Goal: Task Accomplishment & Management: Use online tool/utility

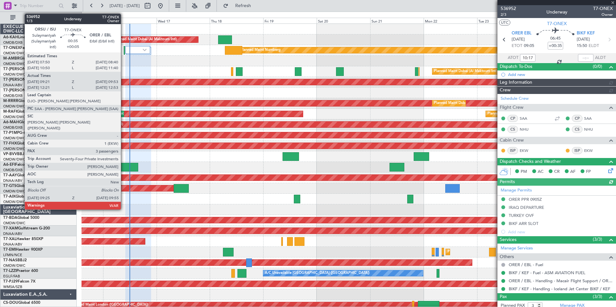
type input "[PERSON_NAME] ([PERSON_NAME])"
type input "7310"
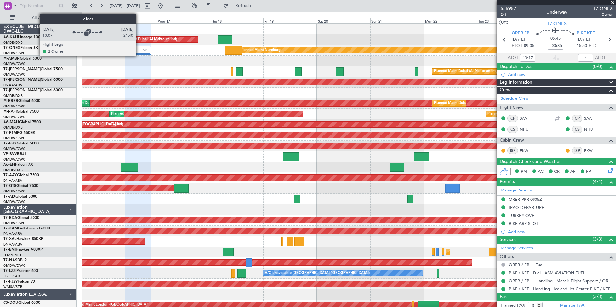
click at [139, 48] on div at bounding box center [137, 50] width 25 height 8
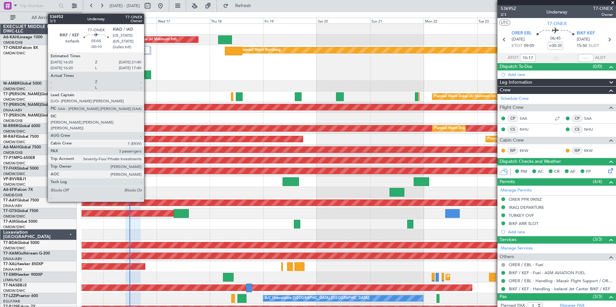
click at [147, 78] on div at bounding box center [145, 75] width 12 height 9
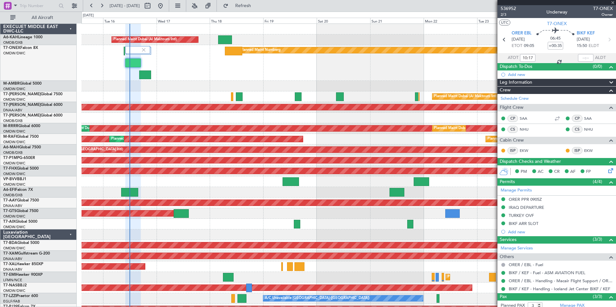
type input "-00:10"
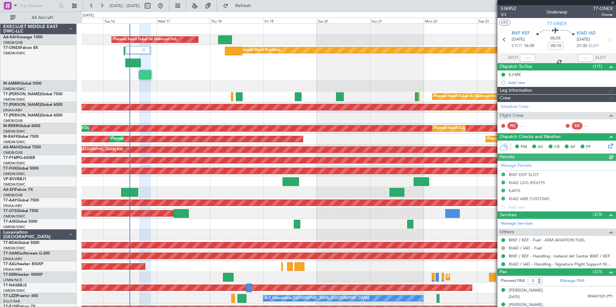
type input "[PERSON_NAME] ([PERSON_NAME])"
type input "7311"
